Goal: Information Seeking & Learning: Understand process/instructions

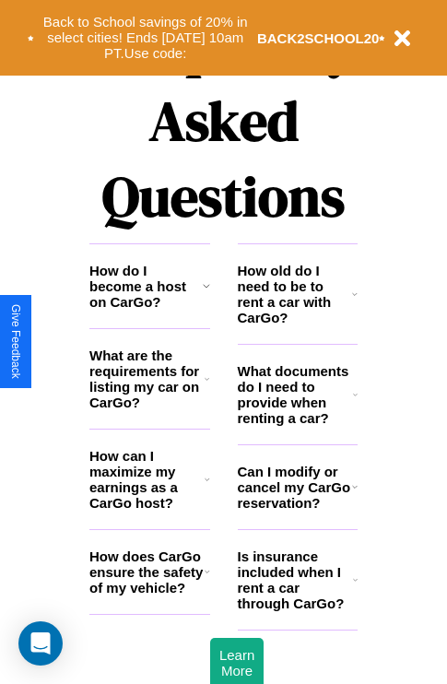
scroll to position [2235, 0]
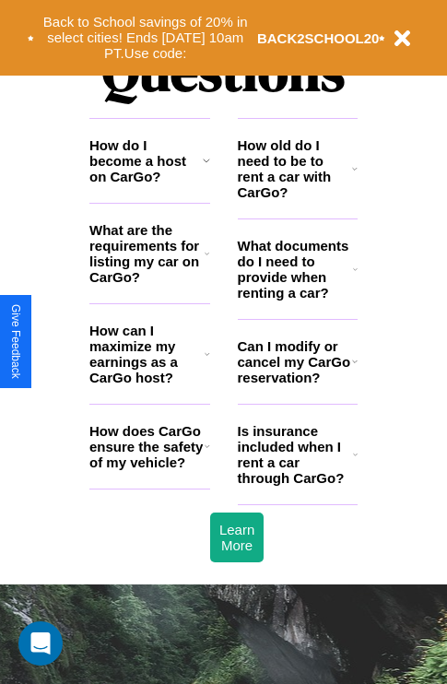
click at [149, 283] on h3 "What are the requirements for listing my car on CarGo?" at bounding box center [146, 253] width 115 height 63
click at [149, 384] on h3 "How can I maximize my earnings as a CarGo host?" at bounding box center [146, 354] width 115 height 63
click at [355, 277] on icon at bounding box center [355, 269] width 5 height 15
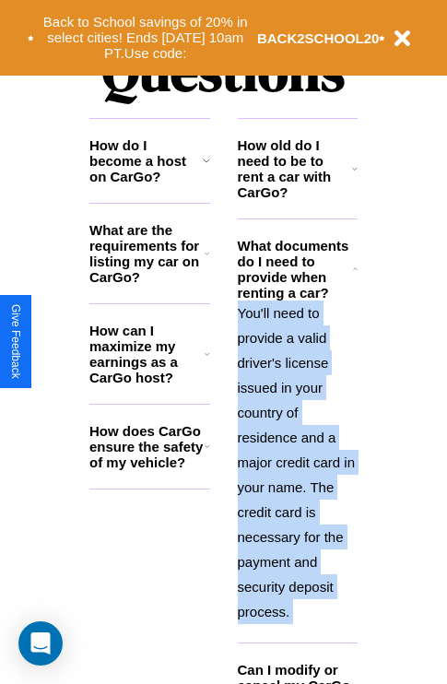
click at [297, 460] on p "You'll need to provide a valid driver's license issued in your country of resid…" at bounding box center [298, 463] width 121 height 324
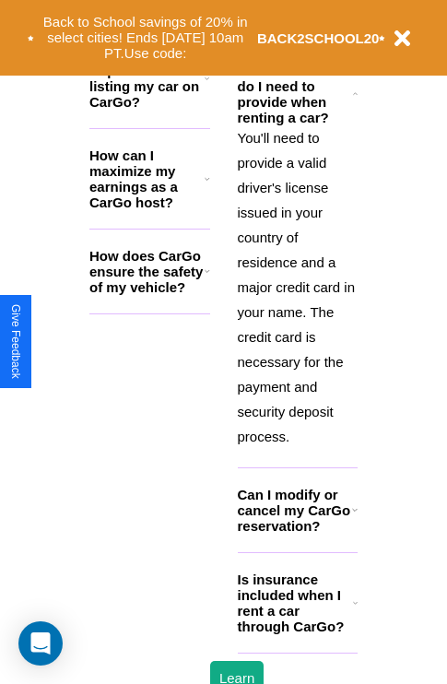
click at [297, 633] on h3 "Is insurance included when I rent a car through CarGo?" at bounding box center [295, 603] width 115 height 63
click at [149, 108] on h3 "What are the requirements for listing my car on CarGo?" at bounding box center [146, 78] width 115 height 63
click at [207, 186] on icon at bounding box center [208, 179] width 6 height 15
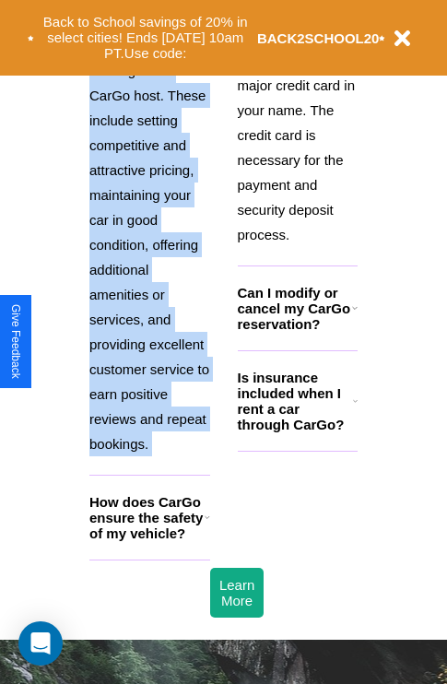
scroll to position [2274, 0]
